Goal: Information Seeking & Learning: Check status

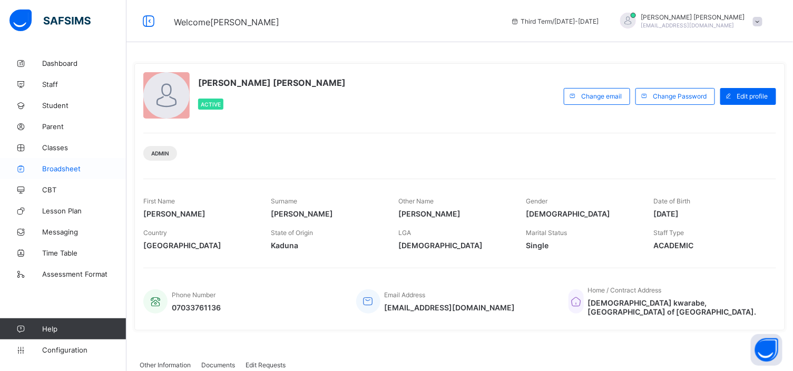
click at [80, 161] on link "Broadsheet" at bounding box center [63, 168] width 126 height 21
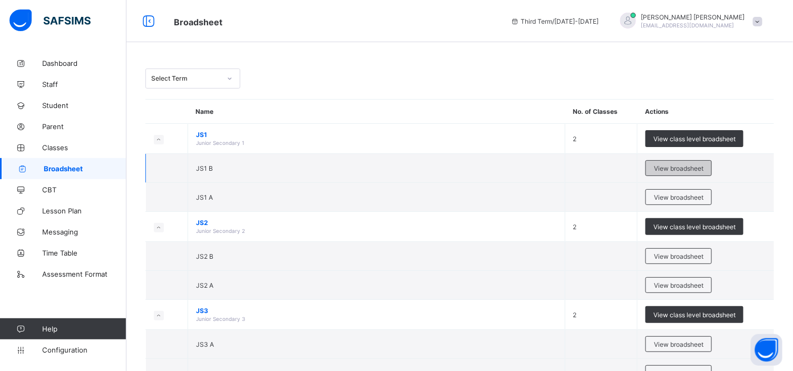
click at [670, 166] on span "View broadsheet" at bounding box center [679, 168] width 50 height 8
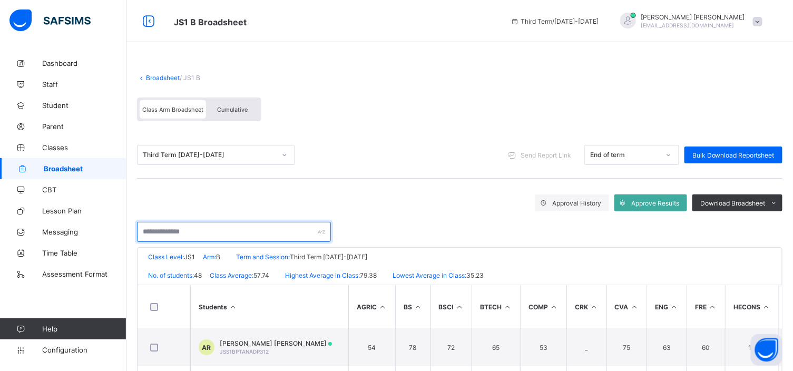
click at [148, 228] on input "text" at bounding box center [234, 232] width 194 height 20
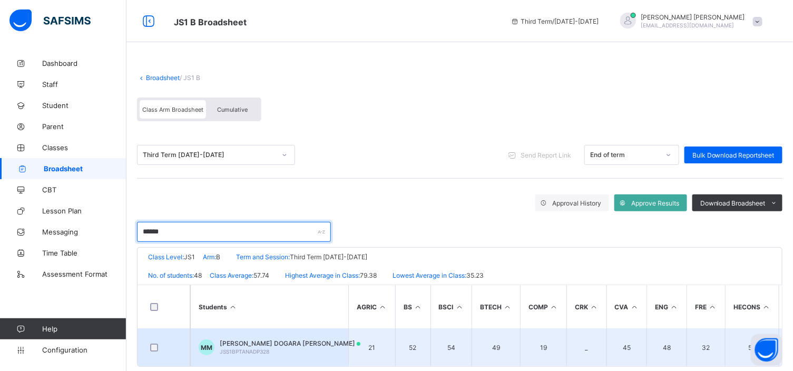
type input "******"
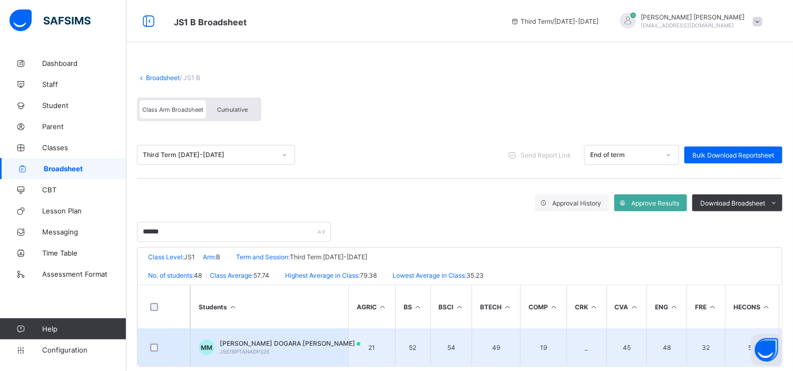
click at [288, 339] on span "MAHMUD DOGARA MAHMUD" at bounding box center [290, 343] width 141 height 8
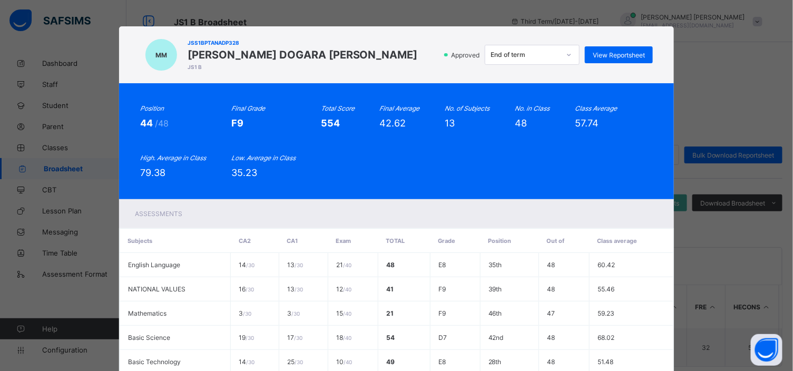
click at [712, 52] on div "MM JSS1BPTANADP328 MAHMUD DOGARA MAHMUD JS1 B Approved End of term View Reports…" at bounding box center [396, 185] width 793 height 371
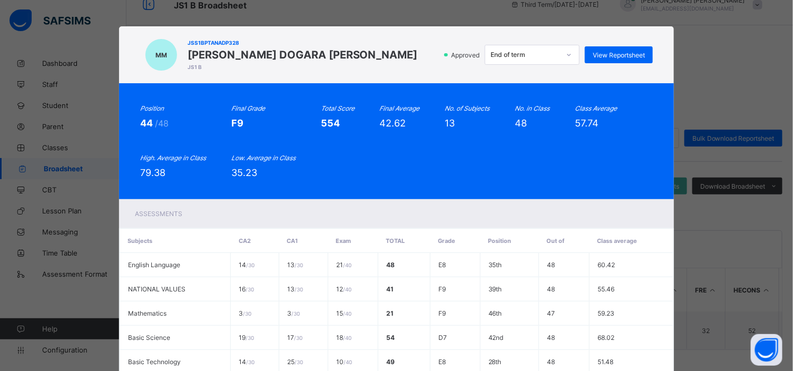
scroll to position [308, 0]
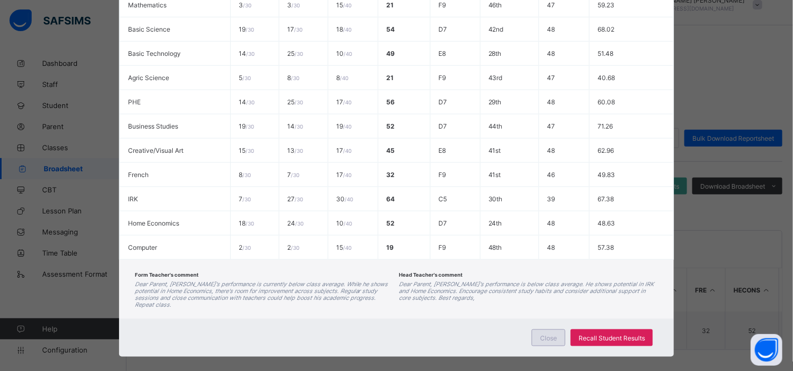
click at [547, 329] on div "Close" at bounding box center [549, 337] width 34 height 17
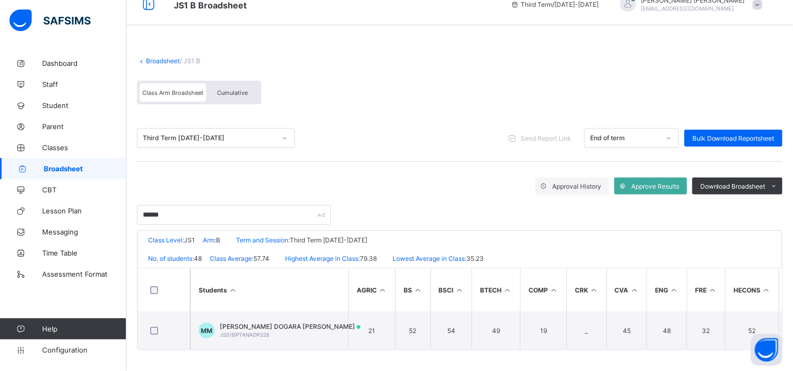
click at [240, 84] on div "Cumulative" at bounding box center [232, 92] width 53 height 18
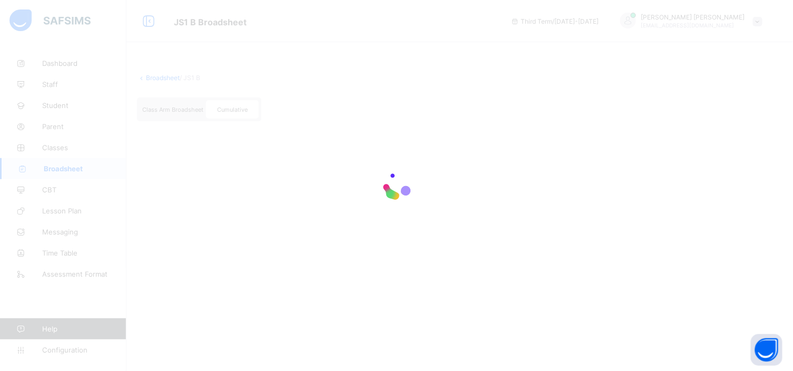
scroll to position [0, 0]
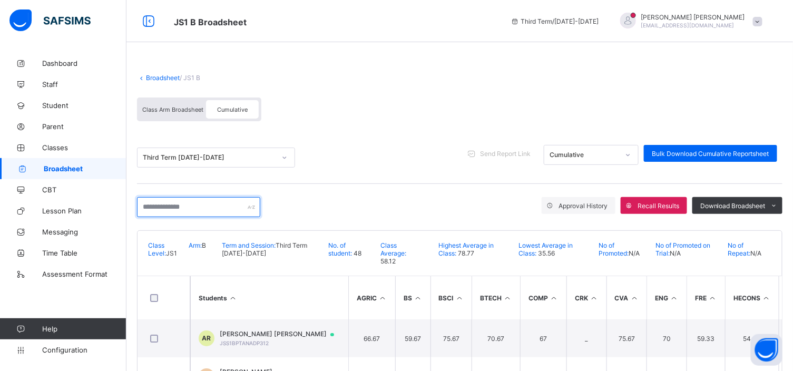
click at [144, 201] on input "text" at bounding box center [198, 207] width 123 height 20
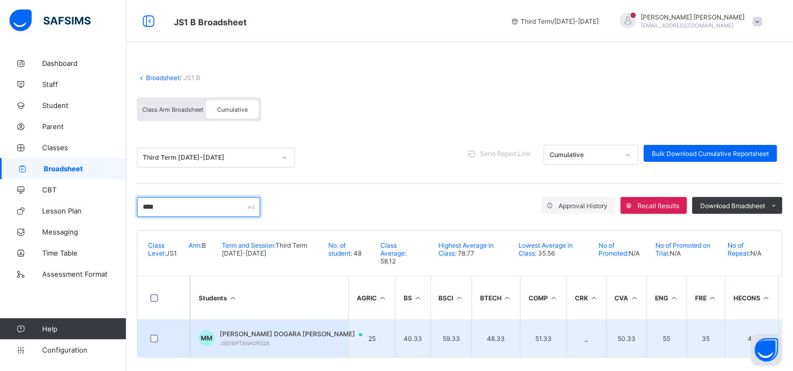
type input "****"
click at [287, 339] on div "MAHMUD DOGARA MAHMUD JSS1BPTANADP328" at bounding box center [296, 338] width 153 height 16
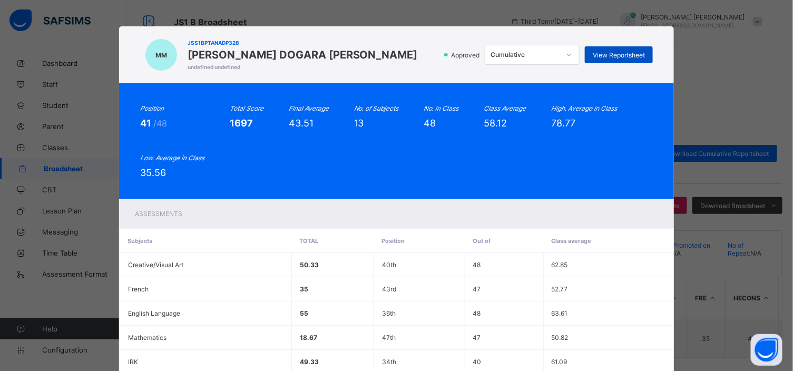
click at [633, 47] on div "View Reportsheet" at bounding box center [619, 54] width 68 height 17
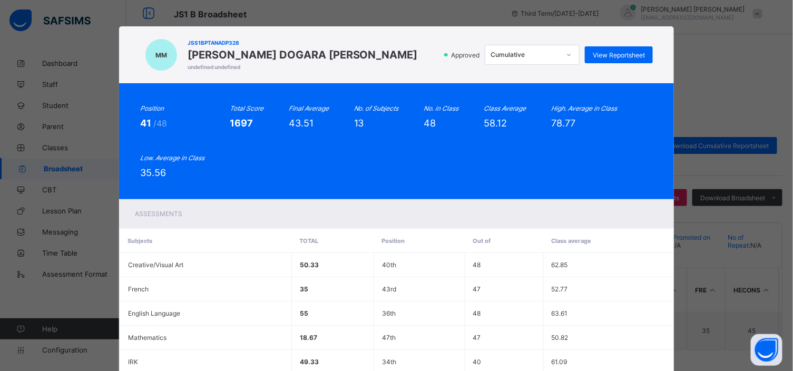
scroll to position [289, 0]
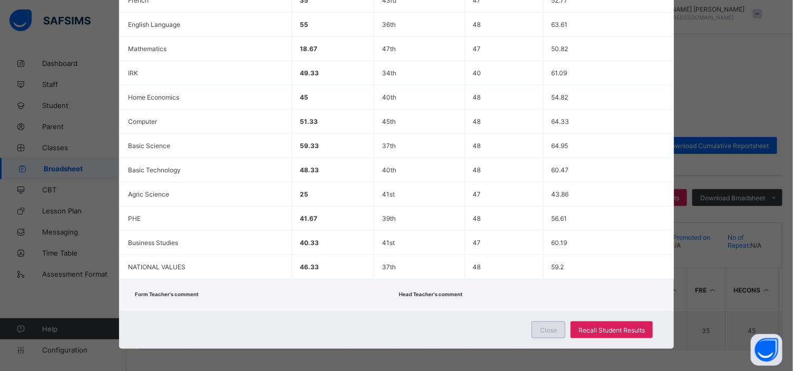
click at [543, 328] on span "Close" at bounding box center [548, 330] width 17 height 8
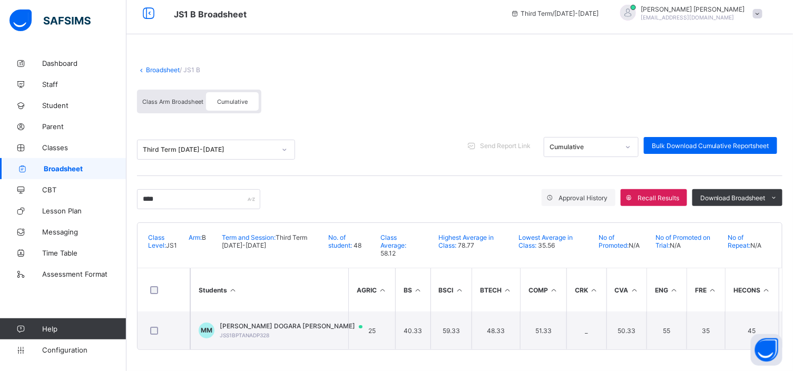
click at [161, 67] on link "Broadsheet" at bounding box center [163, 70] width 34 height 8
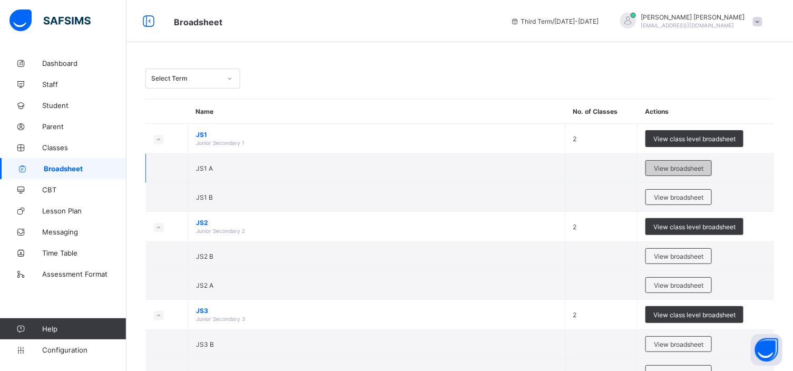
click at [681, 168] on span "View broadsheet" at bounding box center [679, 168] width 50 height 8
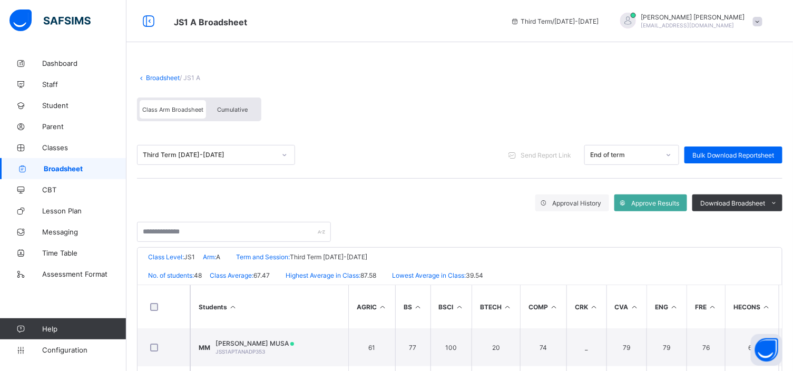
click at [219, 106] on span "Cumulative" at bounding box center [232, 109] width 31 height 7
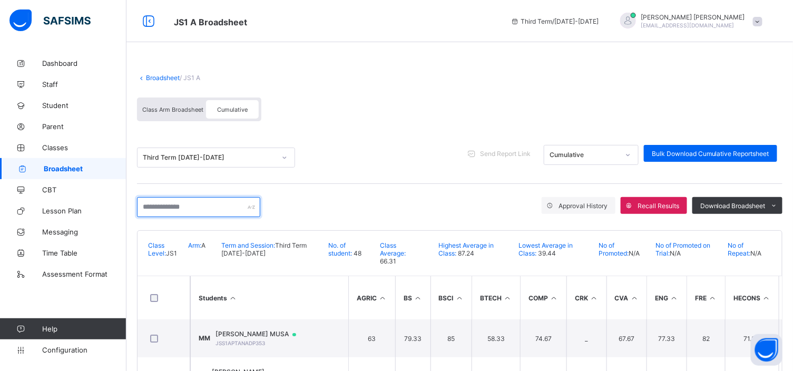
click at [146, 204] on input "text" at bounding box center [198, 207] width 123 height 20
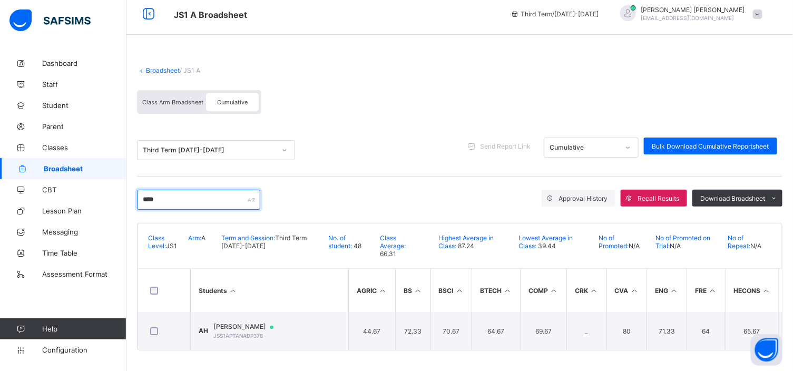
scroll to position [11, 0]
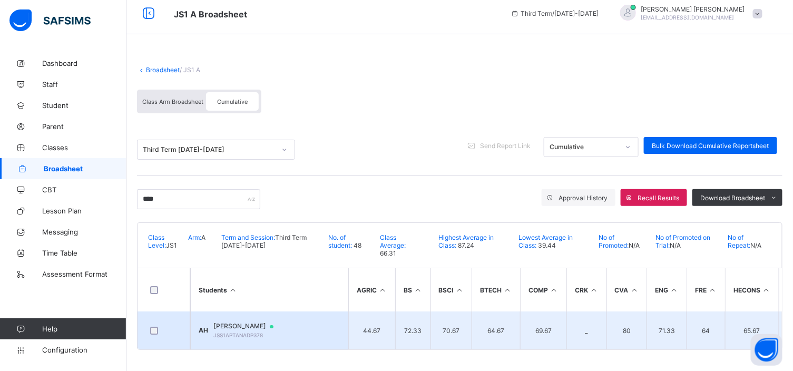
click at [264, 322] on span "ADAM HASHIM HUSANAT" at bounding box center [248, 326] width 70 height 8
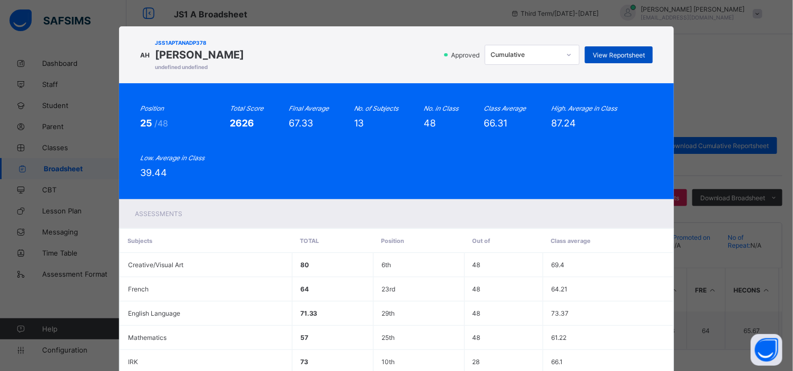
click at [638, 51] on span "View Reportsheet" at bounding box center [619, 55] width 52 height 8
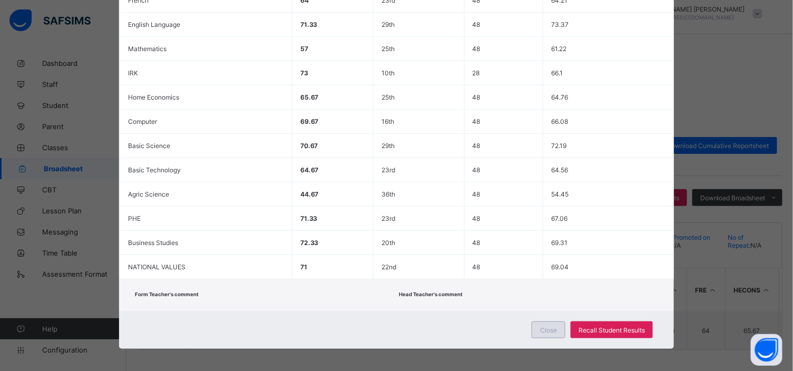
click at [553, 321] on div "Close" at bounding box center [549, 329] width 34 height 17
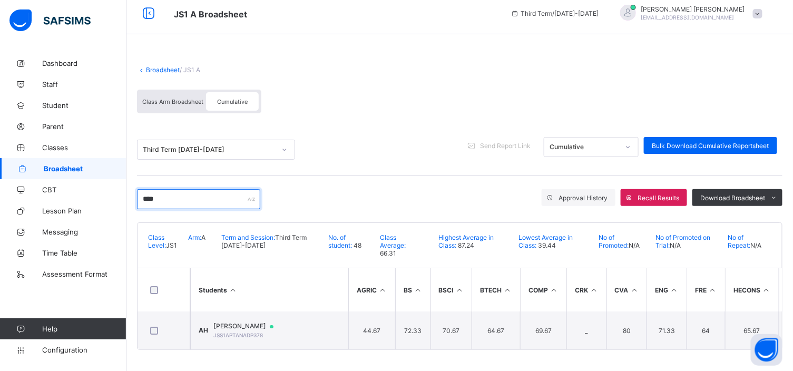
click at [161, 192] on input "****" at bounding box center [198, 199] width 123 height 20
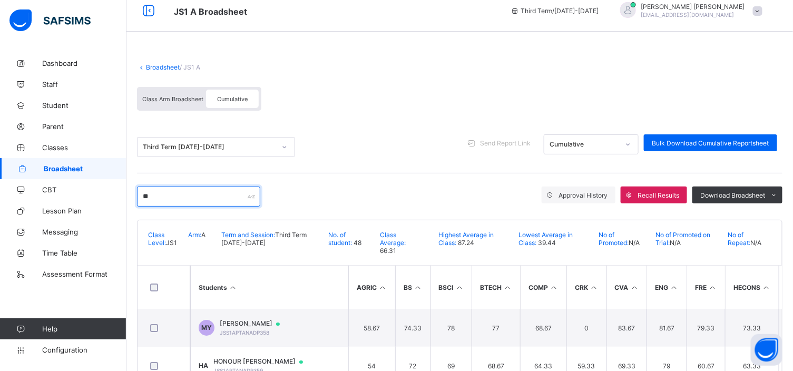
type input "*"
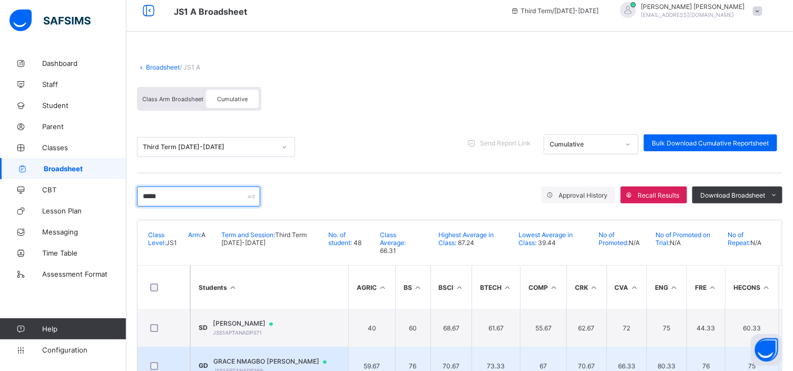
type input "*****"
click at [270, 355] on td "GD GRACE NMAGBO DAVID JSS1APTANADP388" at bounding box center [269, 366] width 158 height 38
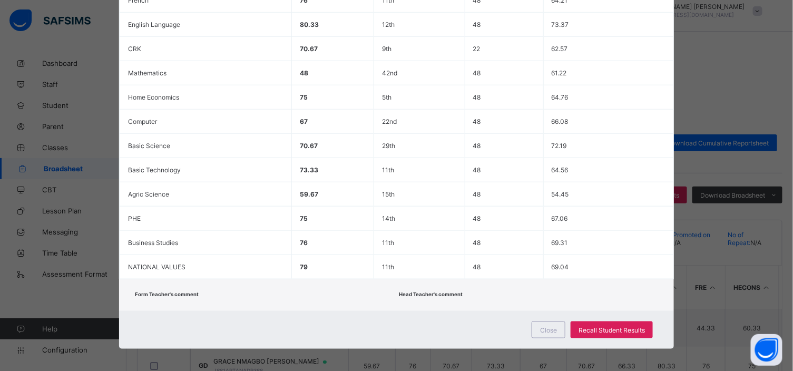
scroll to position [0, 0]
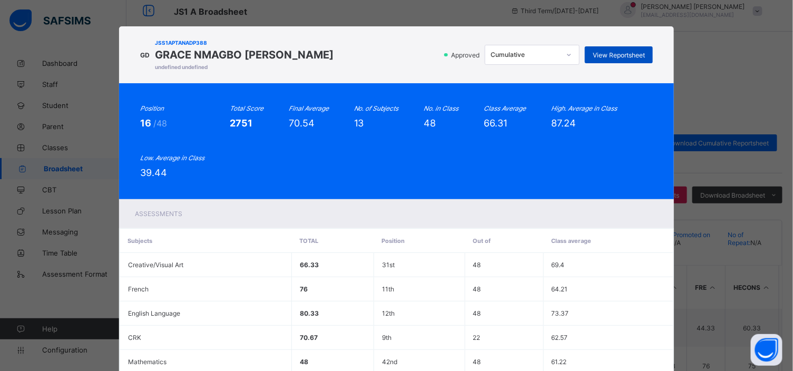
click at [601, 54] on span "View Reportsheet" at bounding box center [619, 55] width 52 height 8
click at [604, 54] on span "View Reportsheet" at bounding box center [619, 55] width 52 height 8
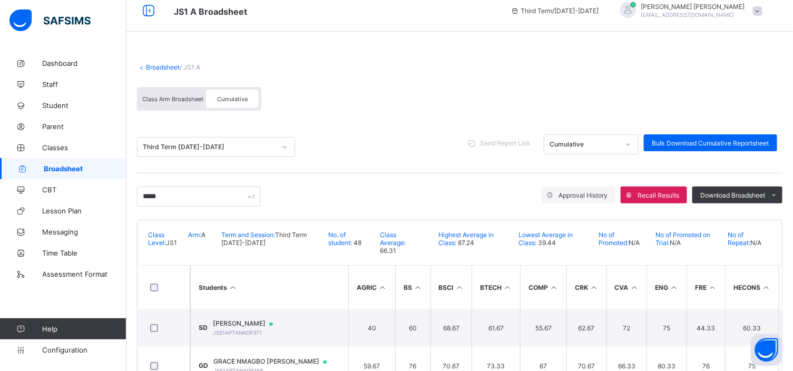
click at [175, 67] on link "Broadsheet" at bounding box center [163, 67] width 34 height 8
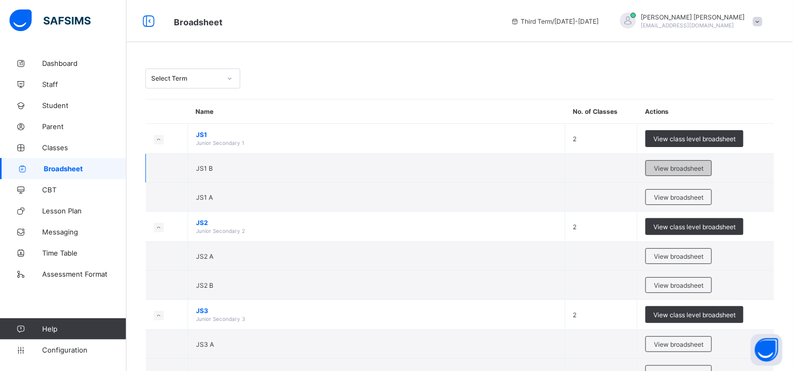
click at [686, 166] on span "View broadsheet" at bounding box center [679, 168] width 50 height 8
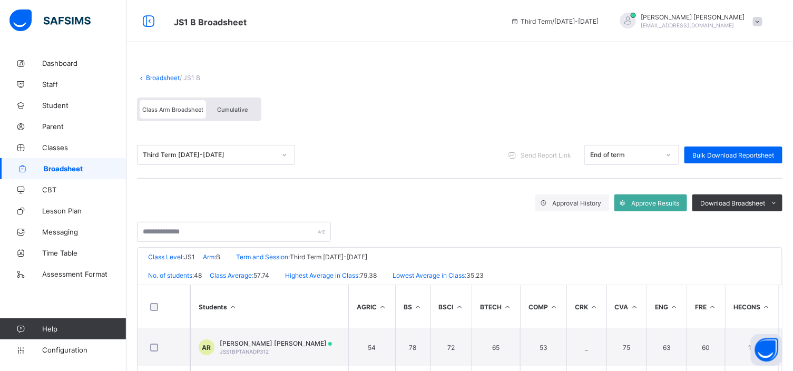
click at [238, 106] on span "Cumulative" at bounding box center [232, 109] width 31 height 7
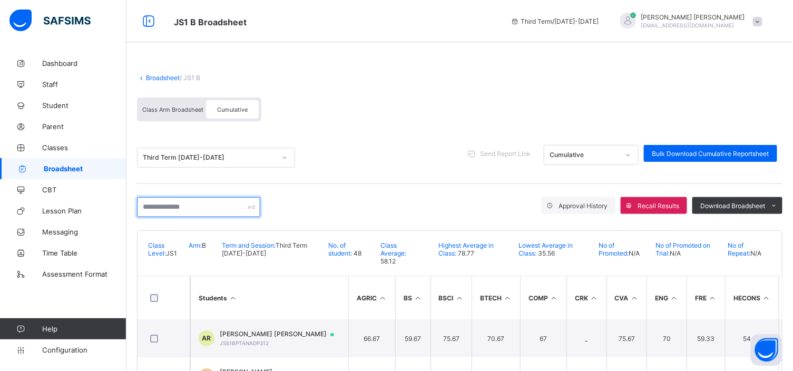
click at [164, 213] on input "text" at bounding box center [198, 207] width 123 height 20
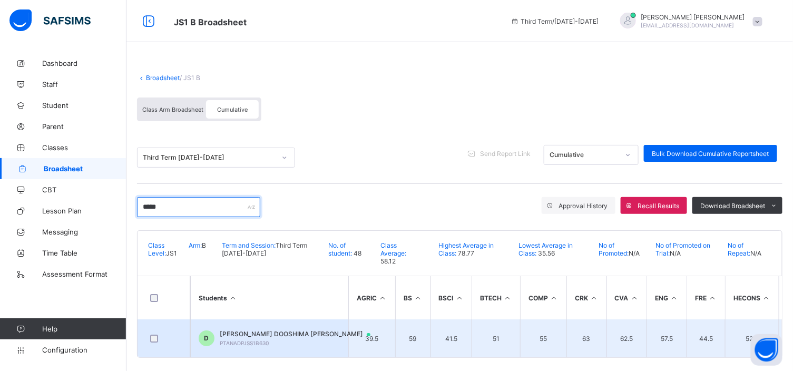
type input "*****"
click at [279, 337] on span "DORIS DOOSHIMA BARTHOLOMEW" at bounding box center [300, 334] width 161 height 8
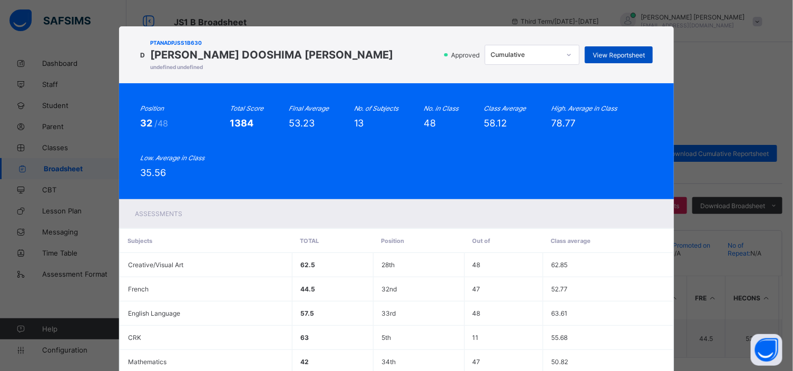
click at [617, 54] on span "View Reportsheet" at bounding box center [619, 55] width 52 height 8
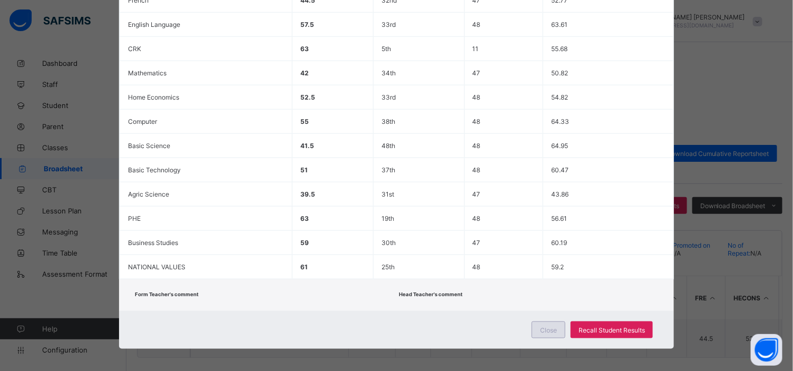
click at [545, 327] on span "Close" at bounding box center [548, 330] width 17 height 8
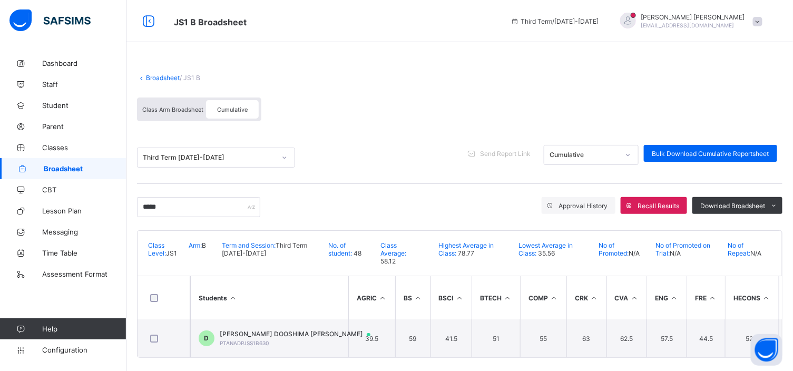
click at [160, 77] on link "Broadsheet" at bounding box center [163, 78] width 34 height 8
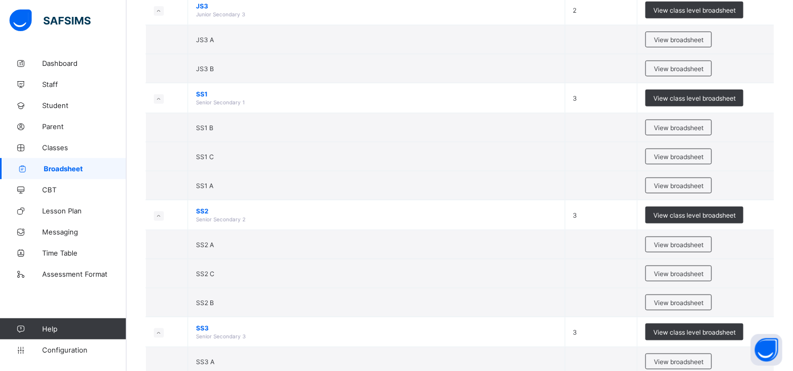
scroll to position [375, 0]
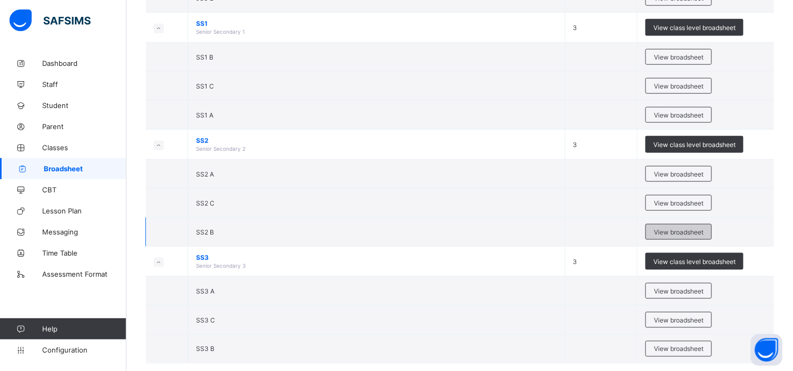
click at [666, 232] on span "View broadsheet" at bounding box center [679, 232] width 50 height 8
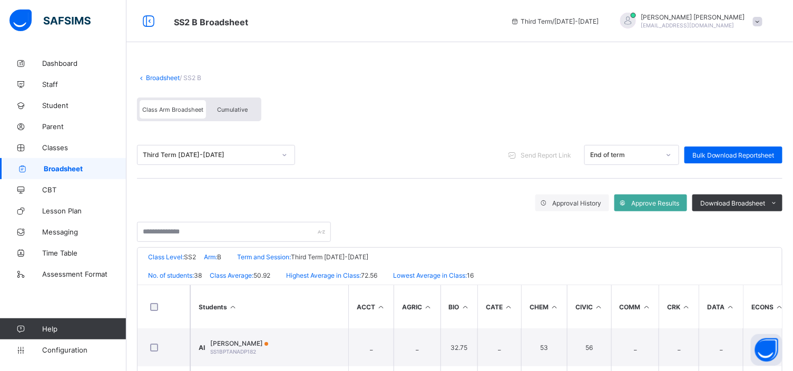
click at [221, 103] on div "Cumulative" at bounding box center [232, 109] width 53 height 18
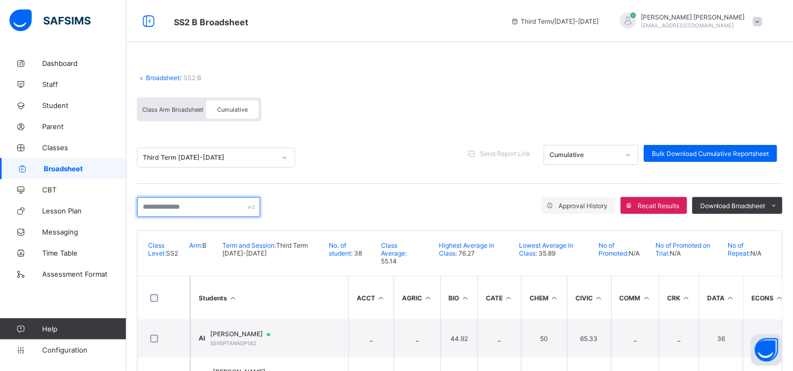
click at [145, 206] on input "text" at bounding box center [198, 207] width 123 height 20
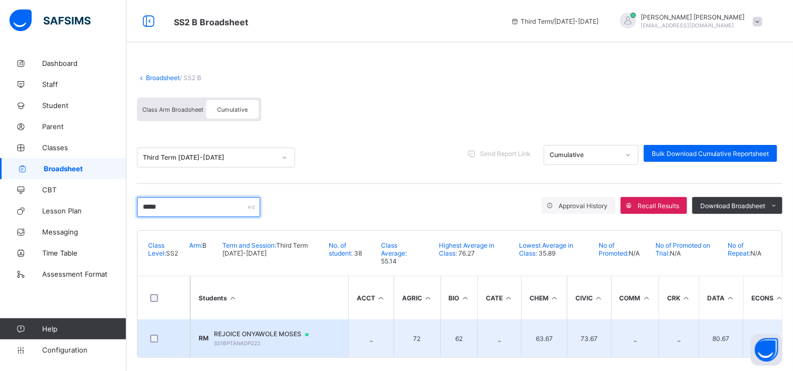
type input "*****"
click at [247, 330] on span "REJOICE ONYAWOLE MOSES" at bounding box center [266, 334] width 105 height 8
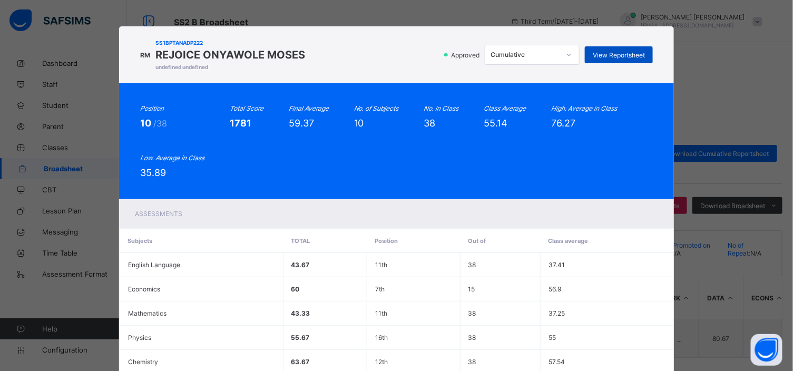
click at [611, 55] on span "View Reportsheet" at bounding box center [619, 55] width 52 height 8
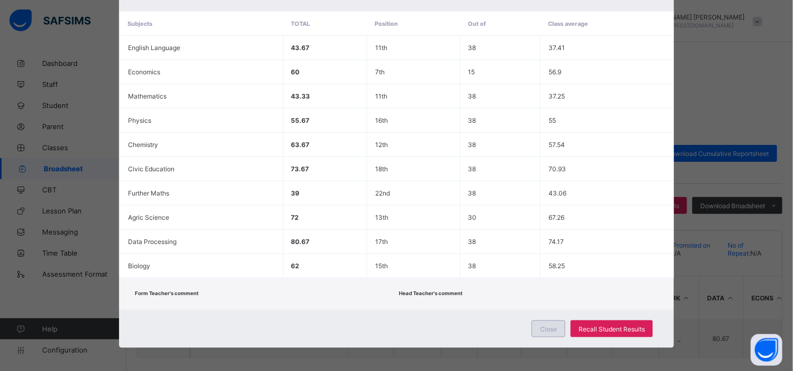
click at [556, 320] on div "Close" at bounding box center [549, 328] width 34 height 17
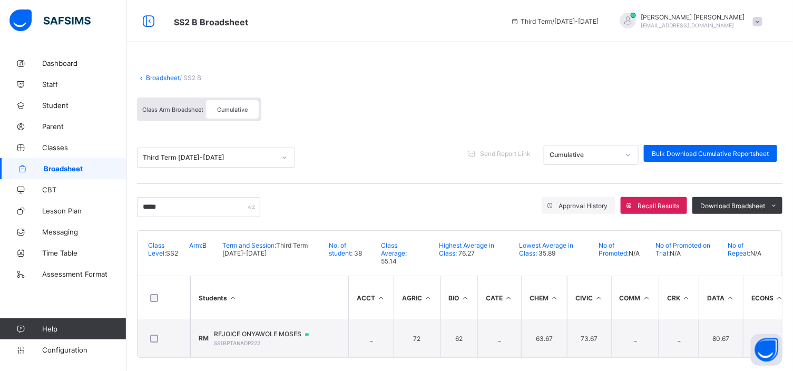
click at [164, 78] on link "Broadsheet" at bounding box center [163, 78] width 34 height 8
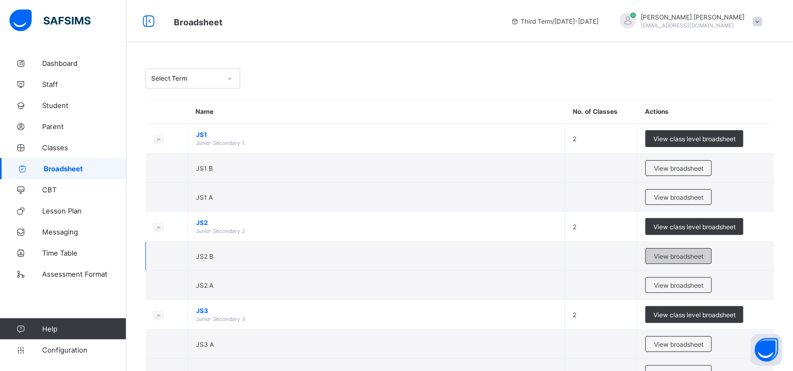
click at [682, 256] on span "View broadsheet" at bounding box center [679, 256] width 50 height 8
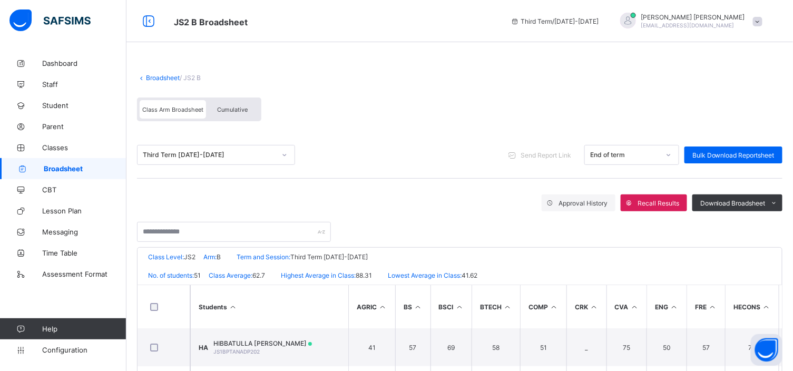
click at [225, 109] on span "Cumulative" at bounding box center [232, 109] width 31 height 7
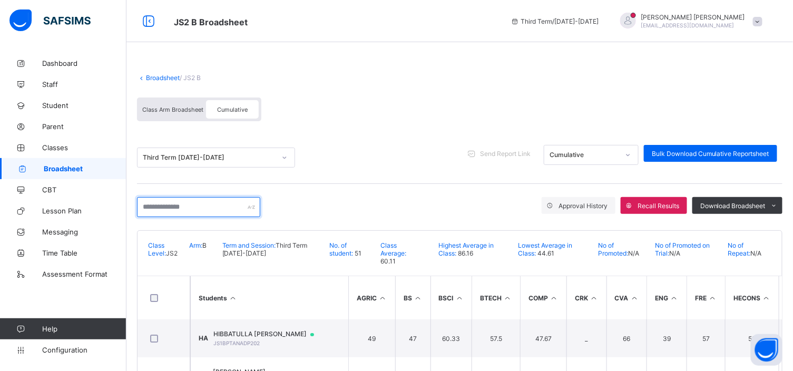
click at [178, 204] on input "text" at bounding box center [198, 207] width 123 height 20
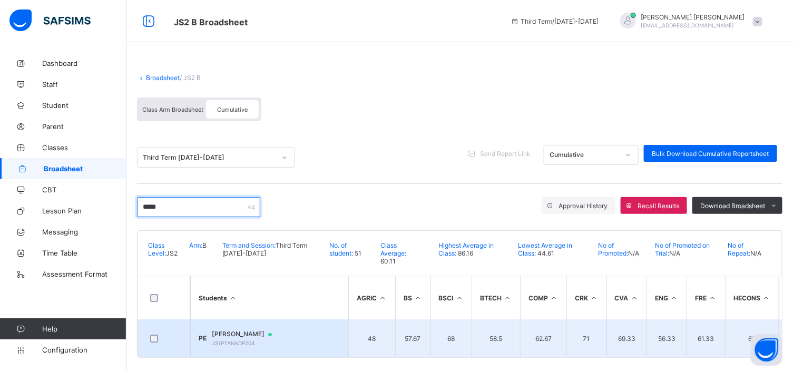
type input "*****"
click at [255, 340] on span "JS1PTANADP204" at bounding box center [233, 343] width 43 height 6
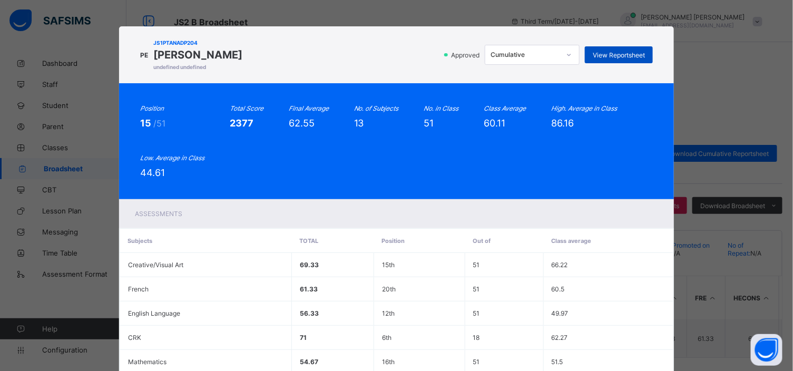
click at [627, 52] on span "View Reportsheet" at bounding box center [619, 55] width 52 height 8
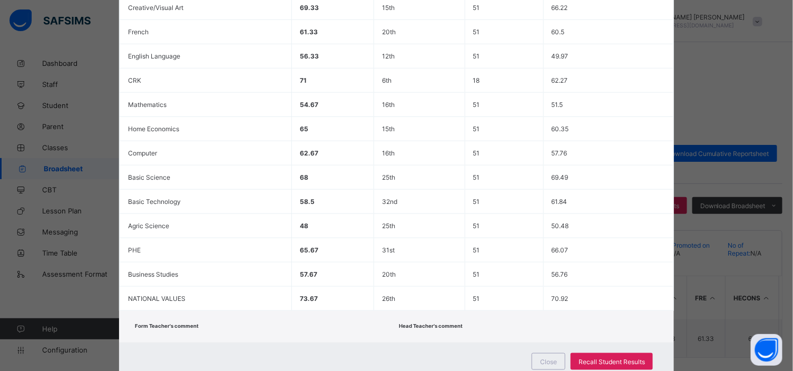
scroll to position [281, 0]
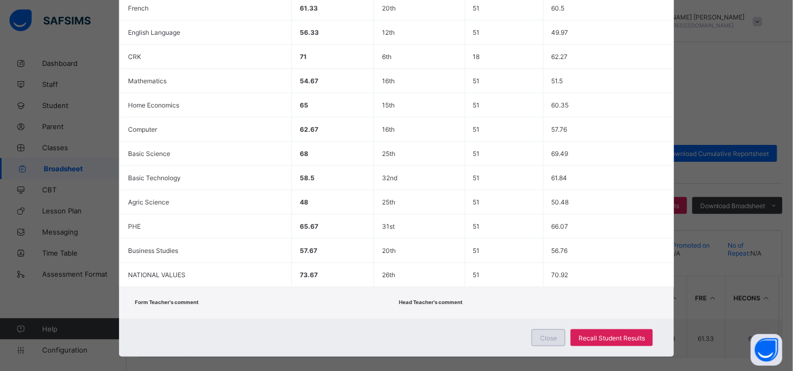
click at [557, 337] on span "Close" at bounding box center [548, 338] width 17 height 8
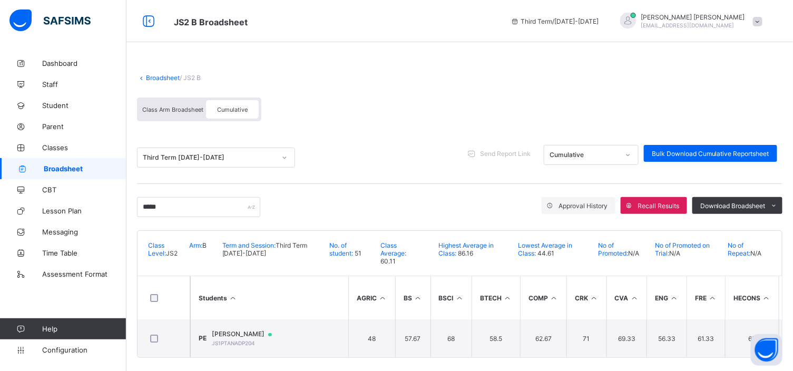
click at [172, 75] on link "Broadsheet" at bounding box center [163, 78] width 34 height 8
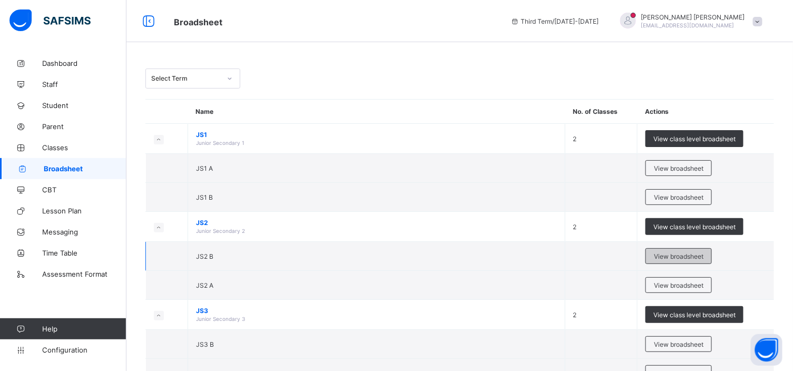
click at [662, 257] on span "View broadsheet" at bounding box center [679, 256] width 50 height 8
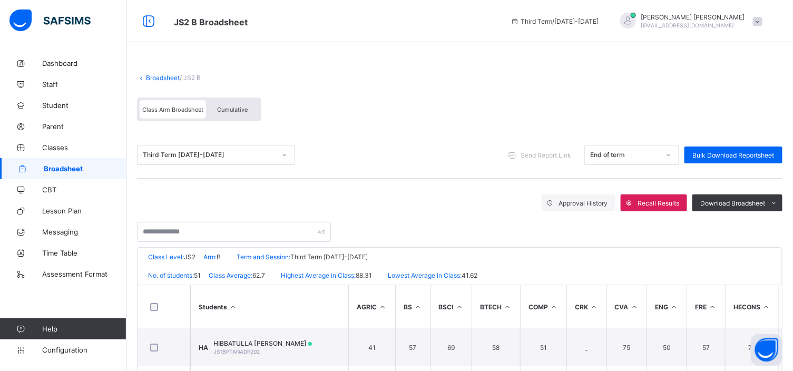
click at [228, 112] on span "Cumulative" at bounding box center [232, 109] width 31 height 7
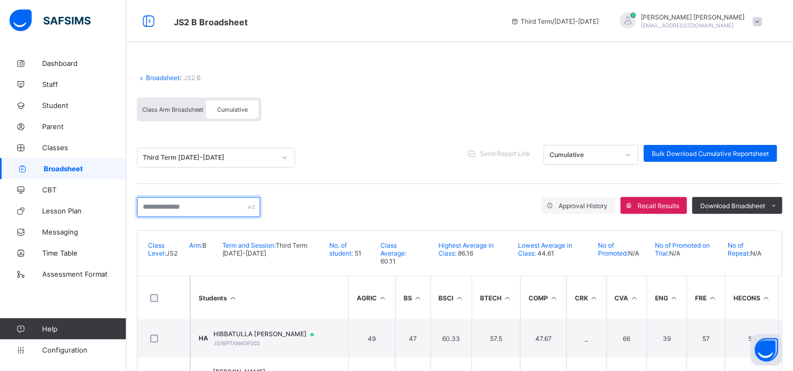
click at [145, 205] on input "text" at bounding box center [198, 207] width 123 height 20
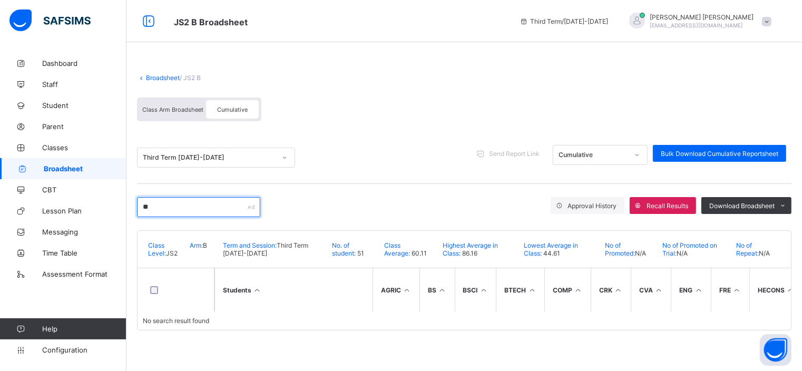
type input "*"
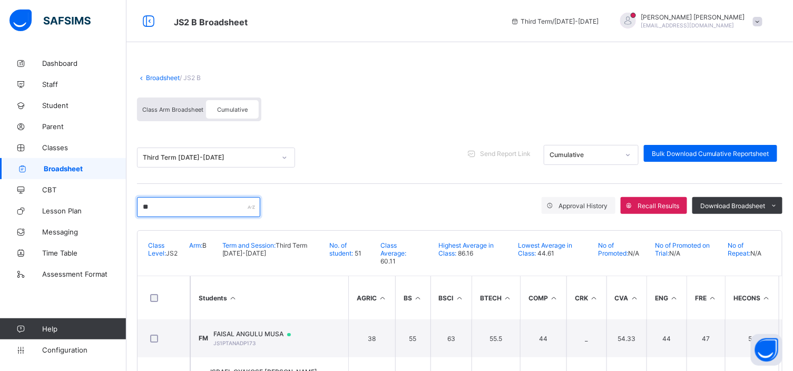
type input "*"
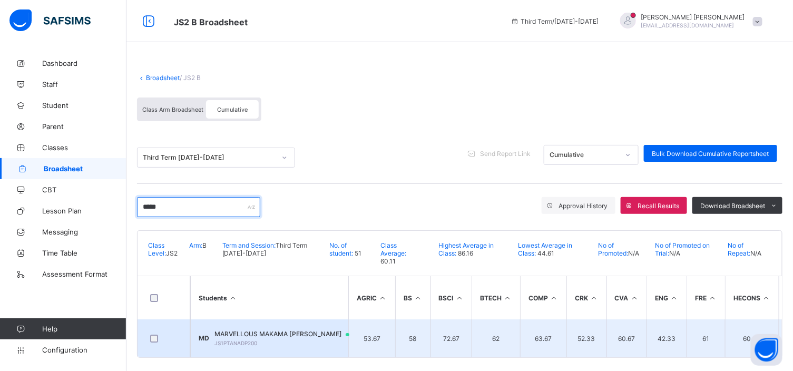
type input "*****"
click at [283, 330] on span "MARVELLOUS MAKAMA DAVID" at bounding box center [286, 334] width 145 height 8
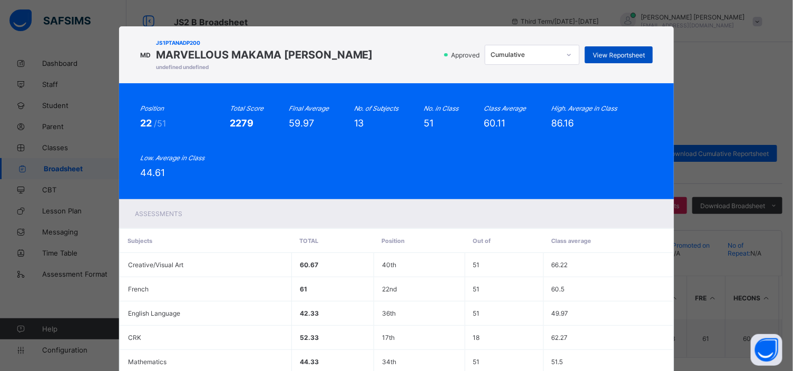
click at [606, 54] on span "View Reportsheet" at bounding box center [619, 55] width 52 height 8
click at [620, 52] on span "View Reportsheet" at bounding box center [619, 55] width 52 height 8
click at [620, 50] on div "View Reportsheet" at bounding box center [619, 54] width 68 height 17
click at [610, 55] on span "View Reportsheet" at bounding box center [619, 55] width 52 height 8
click at [608, 54] on span "View Reportsheet" at bounding box center [619, 55] width 52 height 8
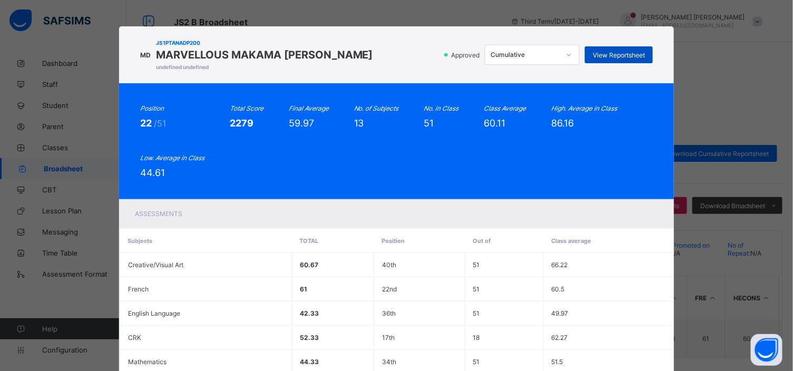
click at [620, 58] on span "View Reportsheet" at bounding box center [619, 55] width 52 height 8
click at [612, 52] on span "View Reportsheet" at bounding box center [619, 55] width 52 height 8
click at [599, 50] on div "View Reportsheet" at bounding box center [619, 54] width 68 height 17
click at [600, 53] on span "View Reportsheet" at bounding box center [619, 55] width 52 height 8
click at [612, 51] on span "View Reportsheet" at bounding box center [619, 55] width 52 height 8
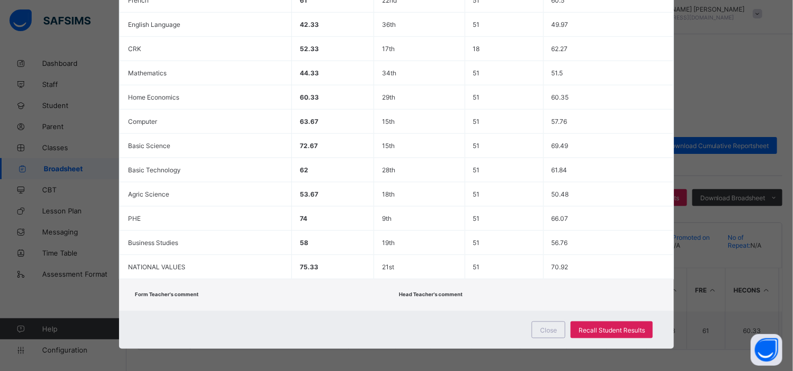
scroll to position [11, 0]
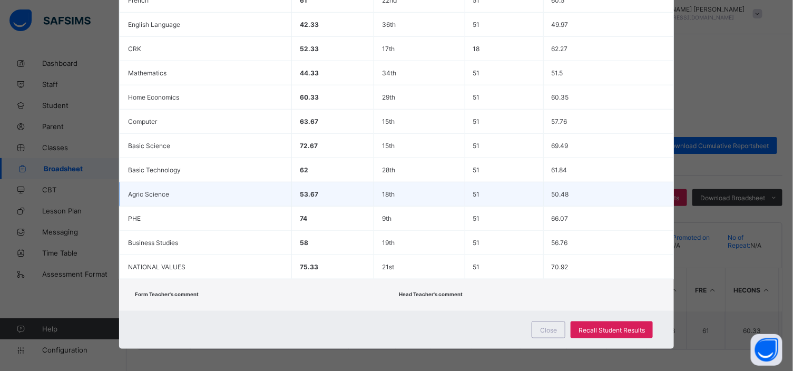
click at [566, 190] on span "50.48" at bounding box center [560, 194] width 17 height 8
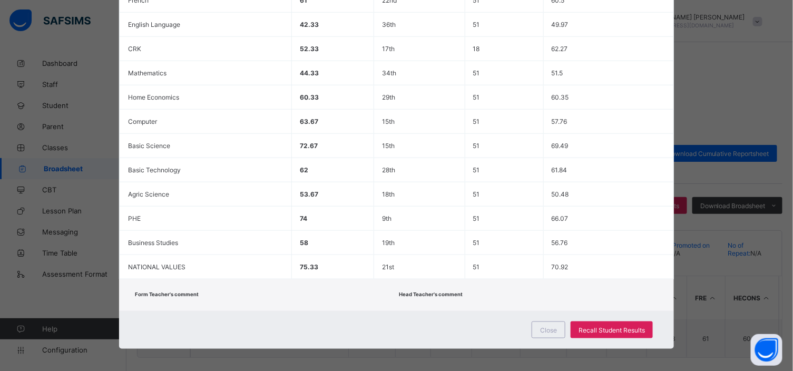
scroll to position [0, 0]
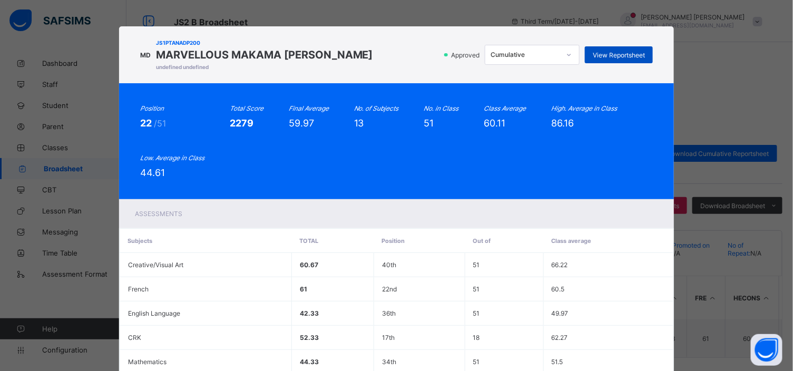
click at [621, 53] on span "View Reportsheet" at bounding box center [619, 55] width 52 height 8
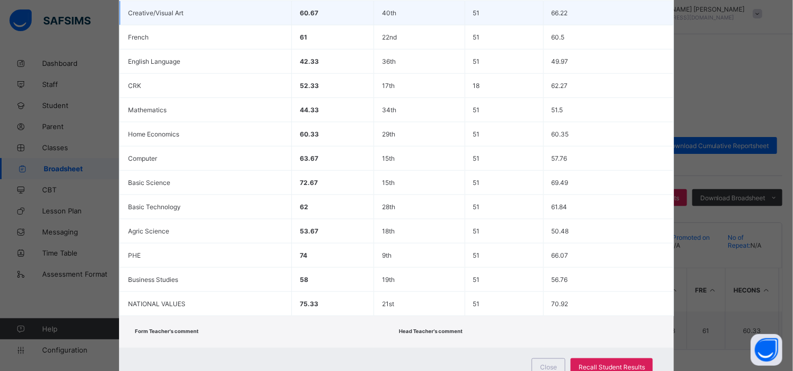
scroll to position [289, 0]
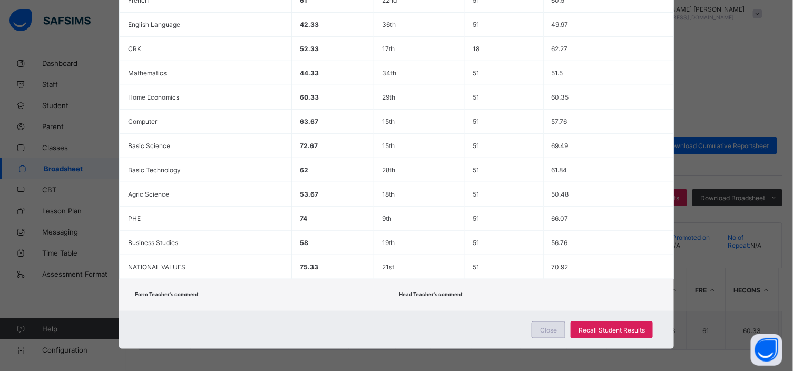
click at [548, 326] on span "Close" at bounding box center [548, 330] width 17 height 8
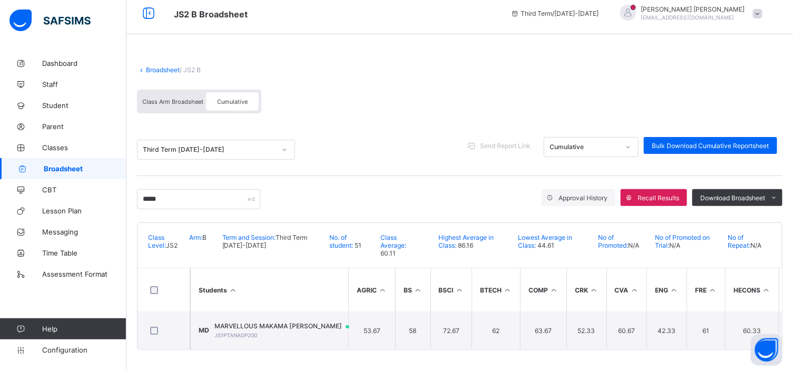
click at [156, 66] on link "Broadsheet" at bounding box center [163, 70] width 34 height 8
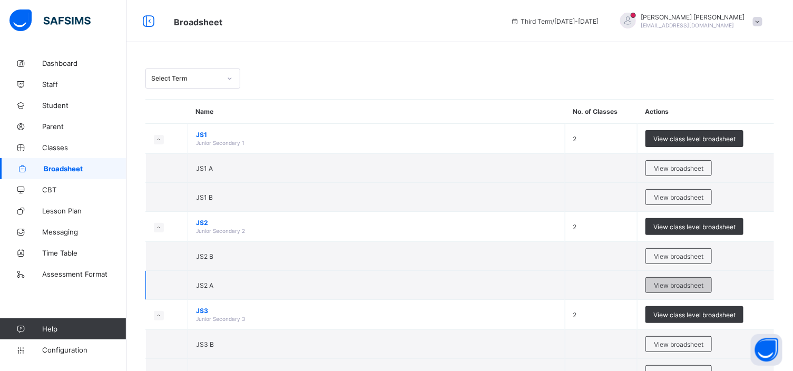
click at [687, 280] on div "View broadsheet" at bounding box center [678, 285] width 66 height 16
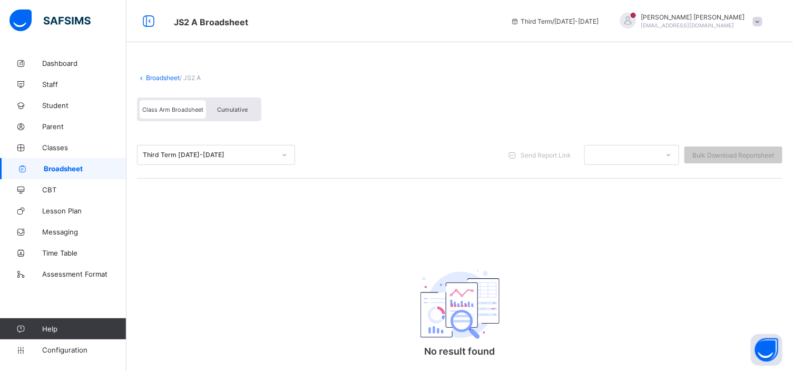
click at [229, 109] on span "Cumulative" at bounding box center [232, 109] width 31 height 7
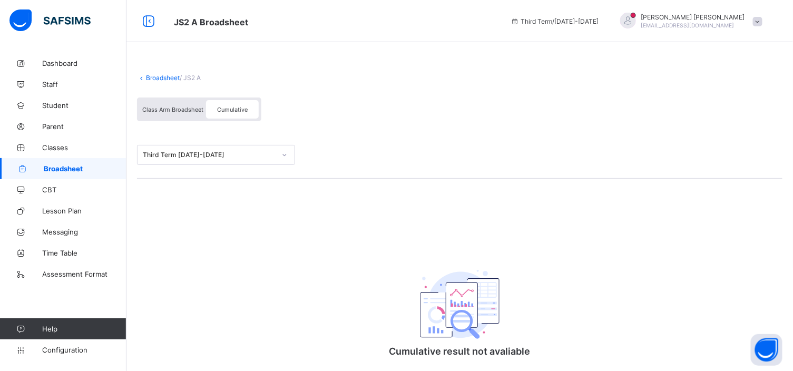
click at [522, 110] on div "Class Arm Broadsheet Cumulative" at bounding box center [459, 112] width 645 height 40
click at [236, 109] on span "Cumulative" at bounding box center [232, 109] width 31 height 7
click at [227, 106] on span "Cumulative" at bounding box center [232, 109] width 31 height 7
click at [190, 109] on span "Class Arm Broadsheet" at bounding box center [172, 109] width 61 height 7
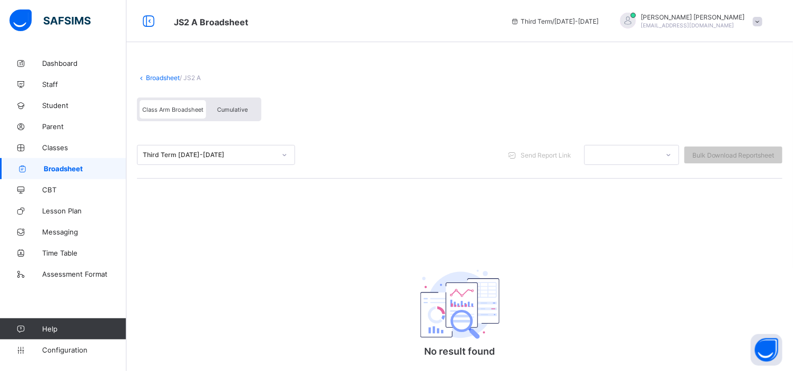
click at [238, 107] on span "Cumulative" at bounding box center [232, 109] width 31 height 7
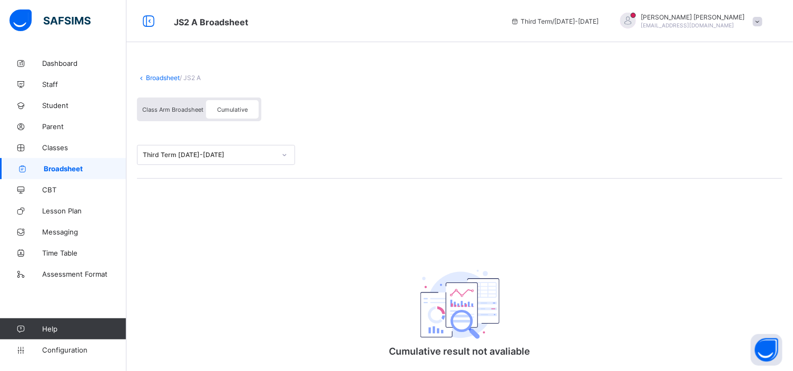
click at [229, 110] on span "Cumulative" at bounding box center [232, 109] width 31 height 7
click at [223, 109] on span "Cumulative" at bounding box center [232, 109] width 31 height 7
click at [183, 106] on span "Class Arm Broadsheet" at bounding box center [172, 109] width 61 height 7
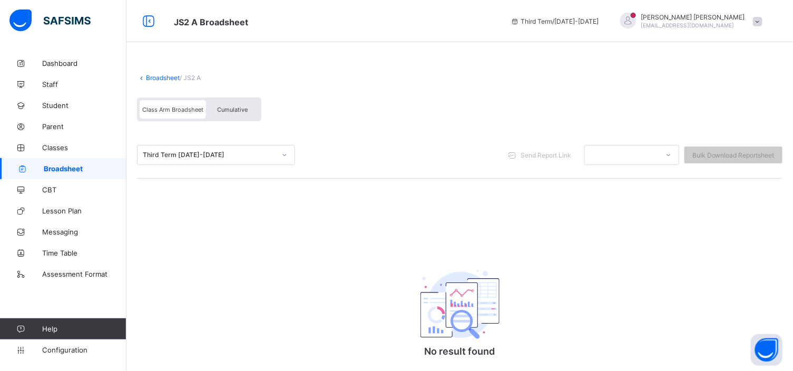
click at [185, 107] on span "Class Arm Broadsheet" at bounding box center [172, 109] width 61 height 7
click at [244, 107] on span "Cumulative" at bounding box center [232, 109] width 31 height 7
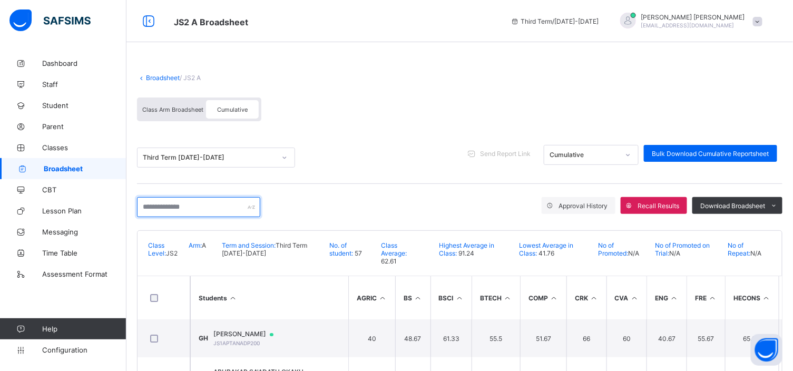
click at [156, 211] on input "text" at bounding box center [198, 207] width 123 height 20
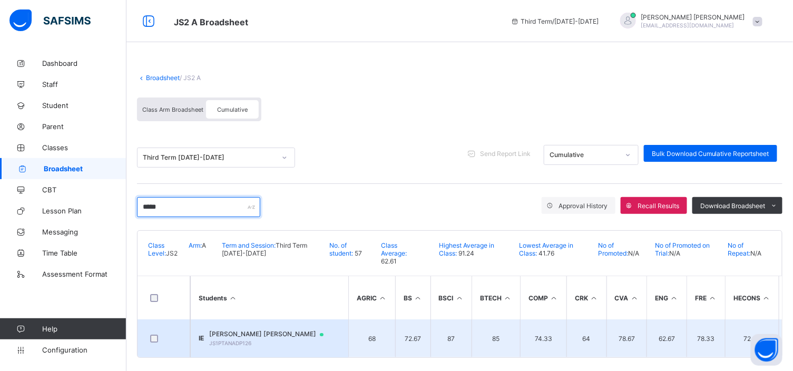
type input "*****"
click at [258, 330] on span "ISABELLA IZA EZEKIEL" at bounding box center [271, 334] width 124 height 8
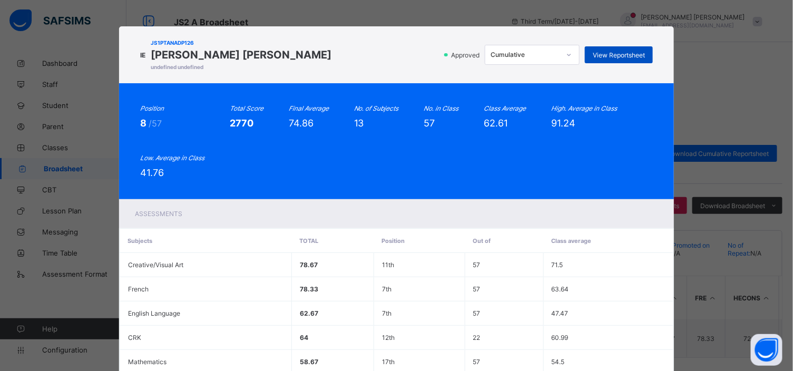
click at [618, 55] on span "View Reportsheet" at bounding box center [619, 55] width 52 height 8
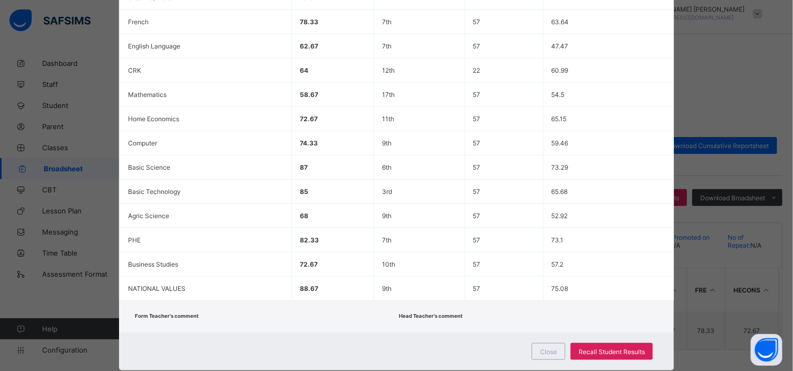
scroll to position [289, 0]
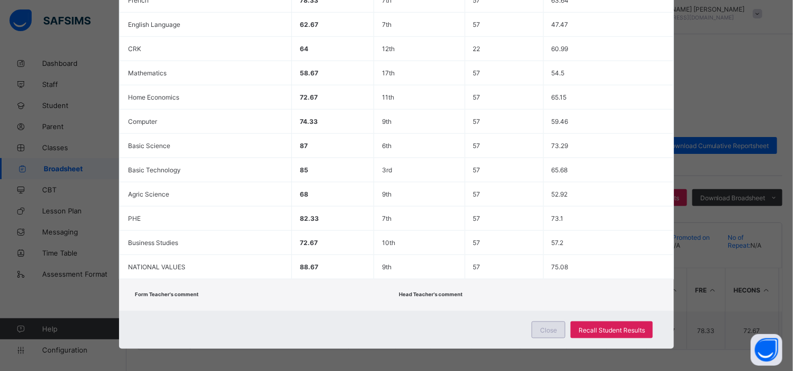
click at [556, 326] on span "Close" at bounding box center [548, 330] width 17 height 8
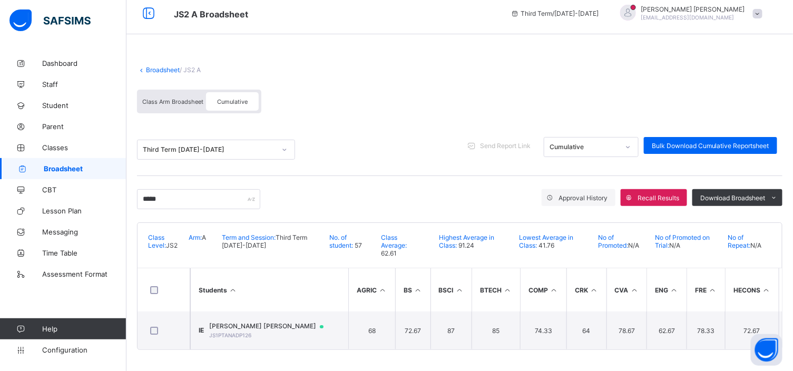
click at [161, 66] on link "Broadsheet" at bounding box center [163, 70] width 34 height 8
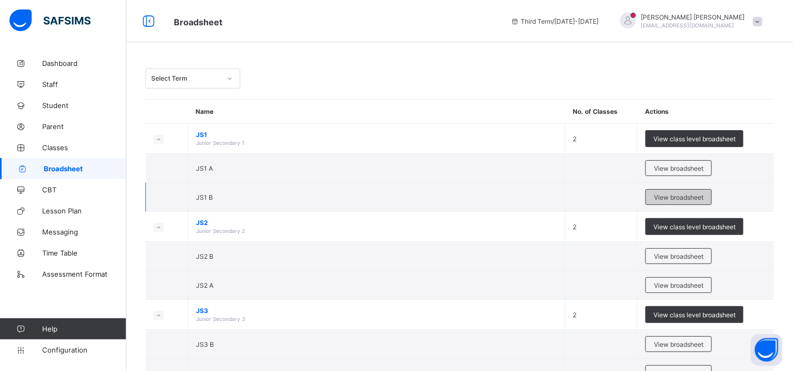
click at [675, 192] on div "View broadsheet" at bounding box center [678, 197] width 66 height 16
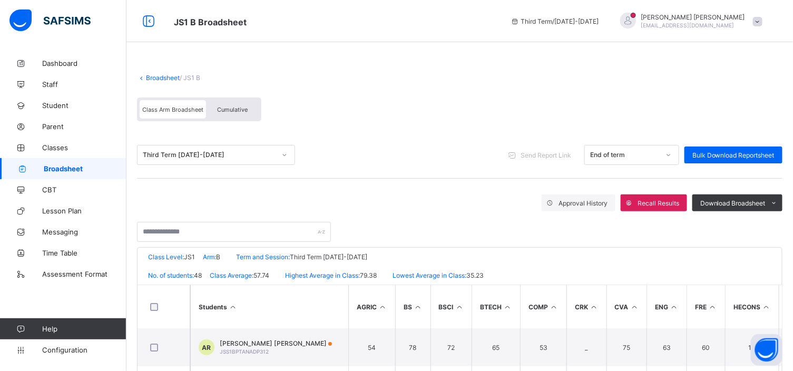
click at [227, 111] on span "Cumulative" at bounding box center [232, 109] width 31 height 7
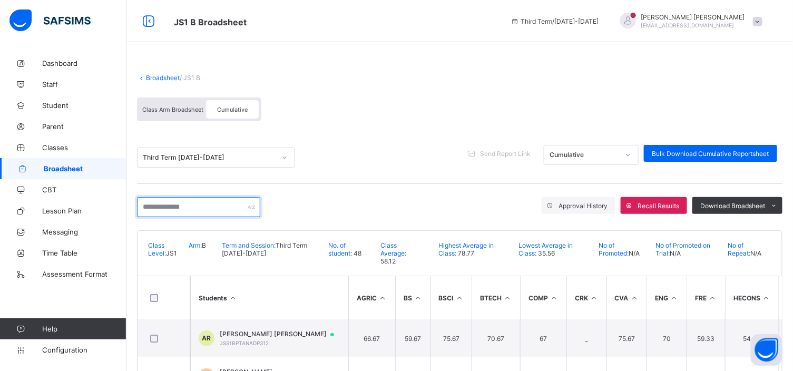
click at [165, 209] on input "text" at bounding box center [198, 207] width 123 height 20
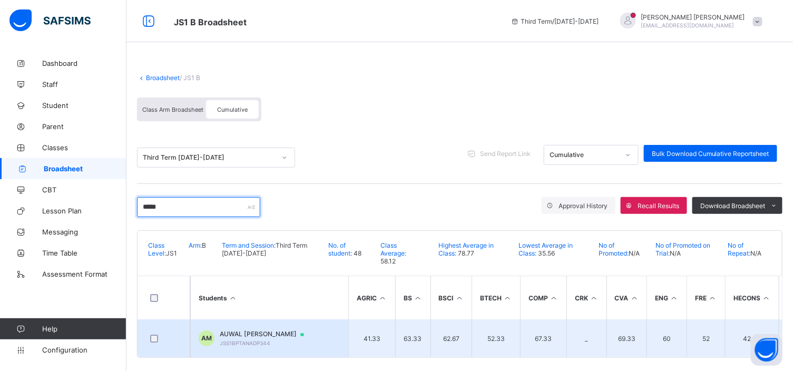
type input "*****"
click at [250, 330] on span "AUWAL [PERSON_NAME]" at bounding box center [267, 334] width 94 height 8
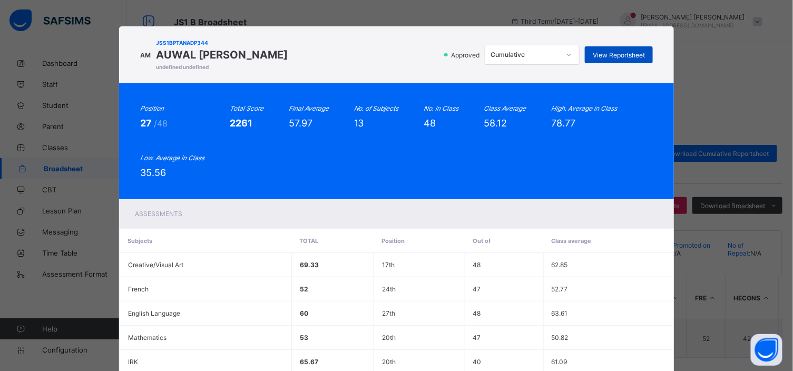
click at [623, 54] on span "View Reportsheet" at bounding box center [619, 55] width 52 height 8
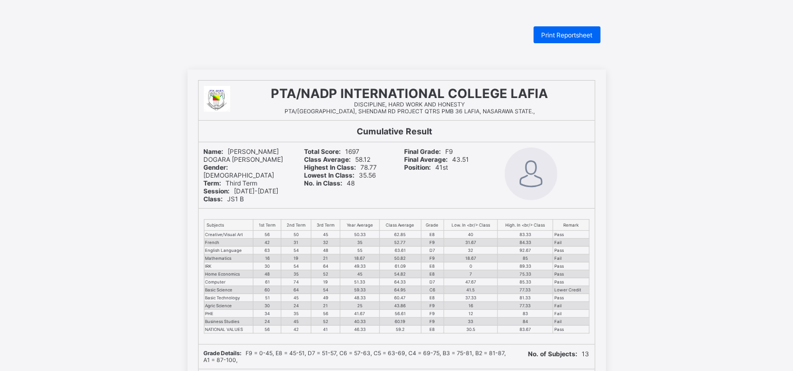
click at [577, 35] on span "Print Reportsheet" at bounding box center [567, 35] width 51 height 8
click at [619, 327] on div "PTA/NADP INTERNATIONAL COLLEGE LAFIA DISCIPLINE, HARD WORK AND HONESTY PTA/NADP…" at bounding box center [396, 362] width 793 height 585
click at [638, 51] on div "Print Reportsheet PTA/NADP INTERNATIONAL COLLEGE LAFIA DISCIPLINE, HARD WORK AN…" at bounding box center [396, 340] width 793 height 628
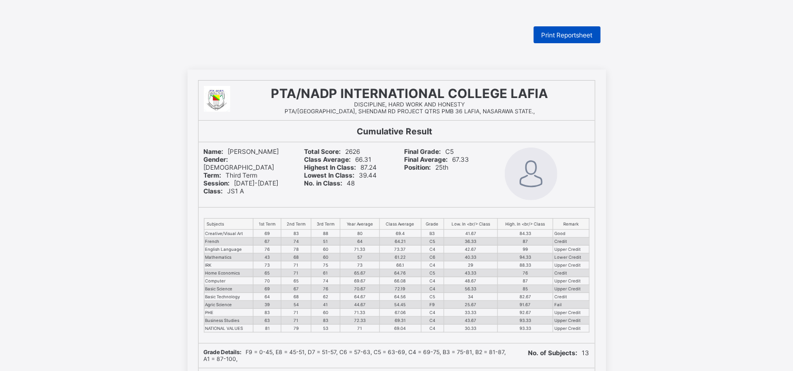
click at [572, 33] on span "Print Reportsheet" at bounding box center [567, 35] width 51 height 8
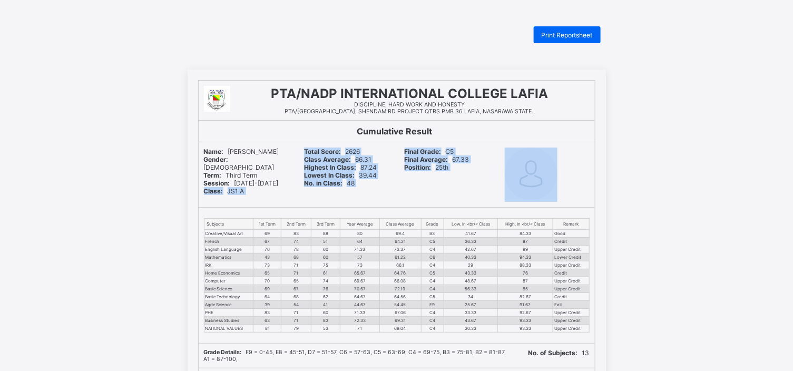
drag, startPoint x: 116, startPoint y: 306, endPoint x: 132, endPoint y: 203, distance: 104.5
click at [132, 203] on div "PTA/NADP INTERNATIONAL COLLEGE LAFIA DISCIPLINE, HARD WORK AND HONESTY PTA/NADP…" at bounding box center [396, 362] width 793 height 585
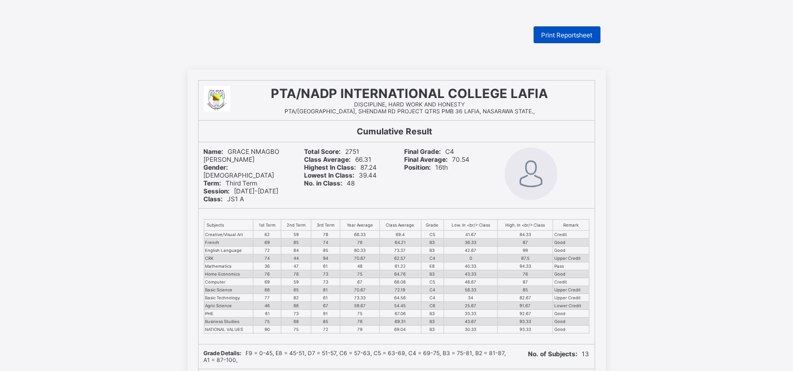
click at [575, 35] on span "Print Reportsheet" at bounding box center [567, 35] width 51 height 8
click at [557, 37] on span "Print Reportsheet" at bounding box center [567, 35] width 51 height 8
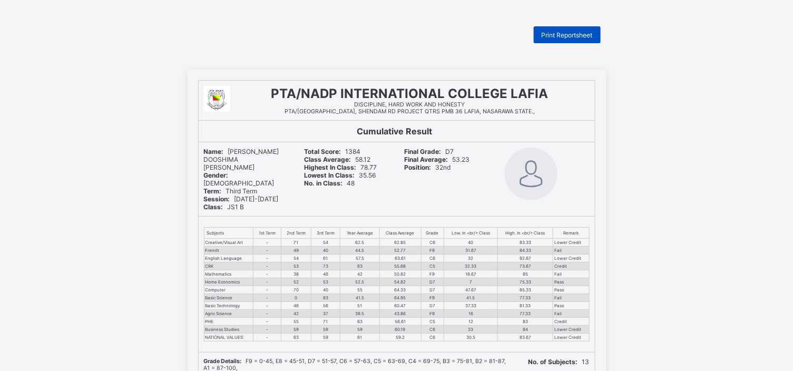
click at [581, 32] on span "Print Reportsheet" at bounding box center [567, 35] width 51 height 8
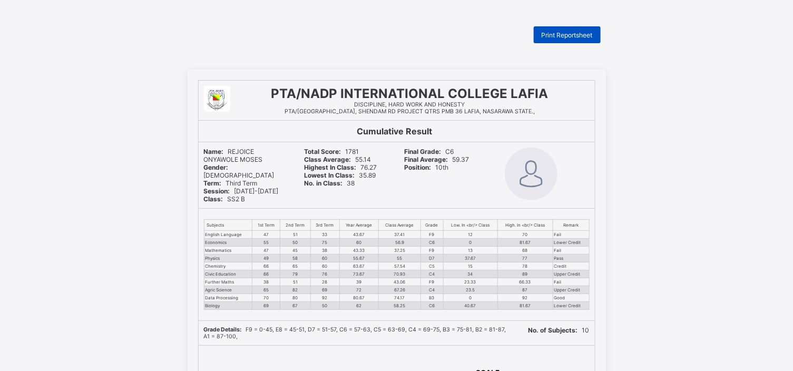
click at [584, 37] on span "Print Reportsheet" at bounding box center [567, 35] width 51 height 8
click at [610, 327] on div "PTA/NADP INTERNATIONAL COLLEGE LAFIA DISCIPLINE, HARD WORK AND HONESTY PTA/[GEO…" at bounding box center [396, 362] width 793 height 585
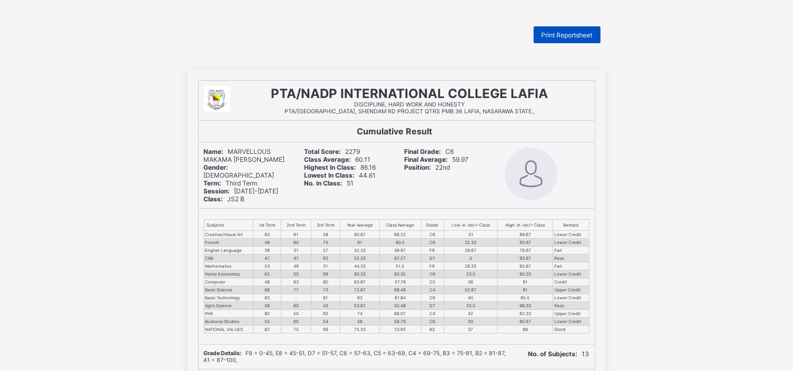
click at [581, 35] on span "Print Reportsheet" at bounding box center [567, 35] width 51 height 8
click at [561, 34] on span "Print Reportsheet" at bounding box center [567, 35] width 51 height 8
click at [570, 32] on span "Print Reportsheet" at bounding box center [567, 35] width 51 height 8
click at [569, 31] on span "Print Reportsheet" at bounding box center [567, 35] width 51 height 8
